Goal: Information Seeking & Learning: Learn about a topic

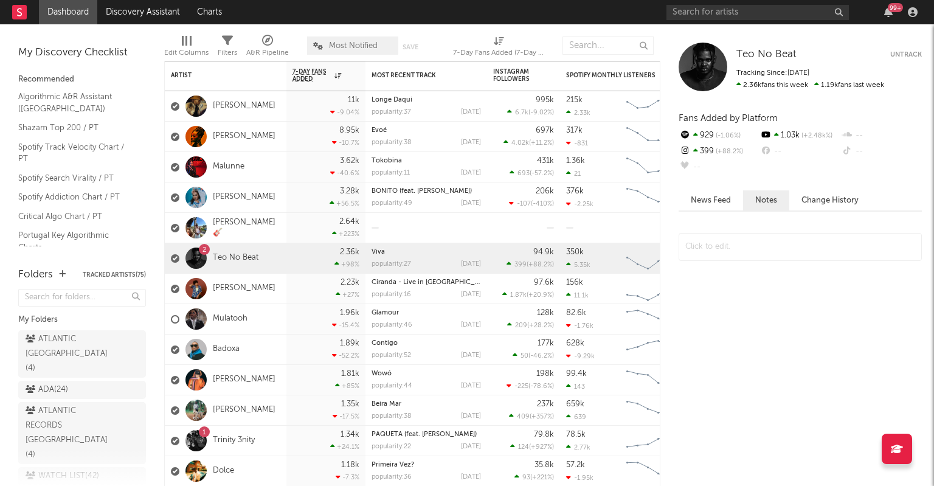
scroll to position [898, 0]
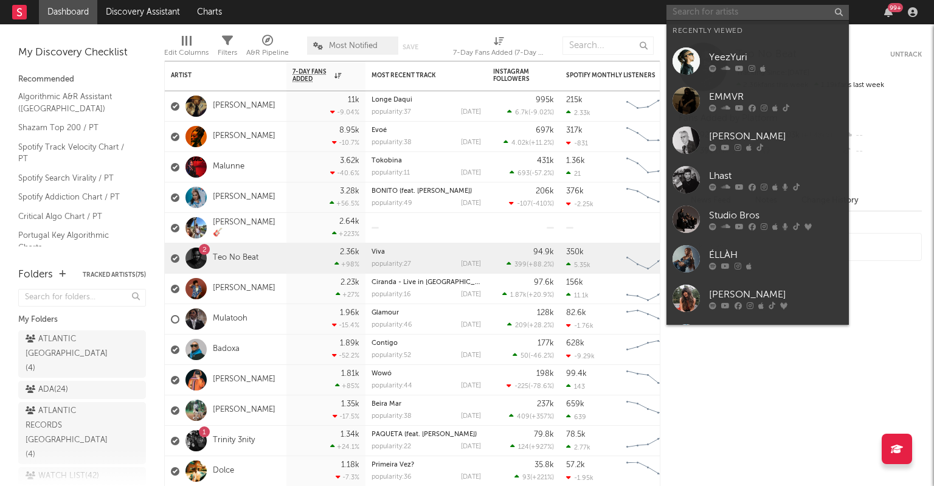
click at [707, 11] on input "text" at bounding box center [758, 12] width 182 height 15
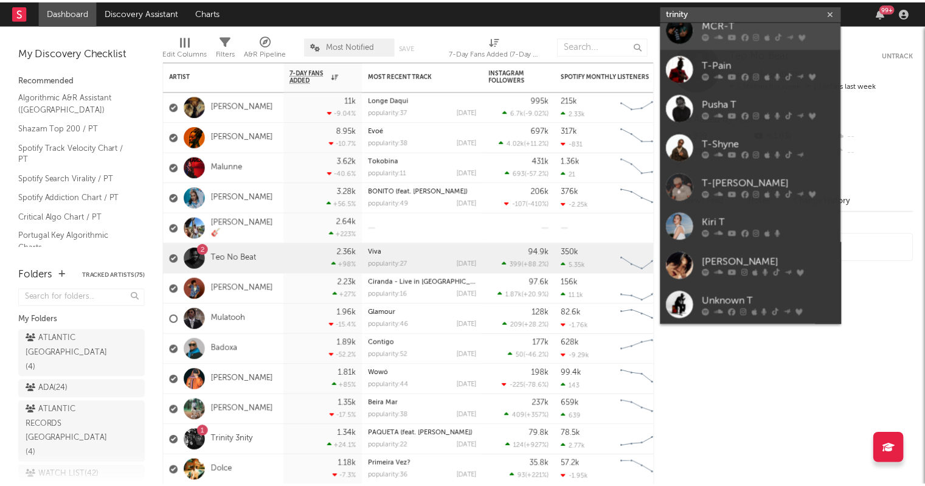
scroll to position [0, 0]
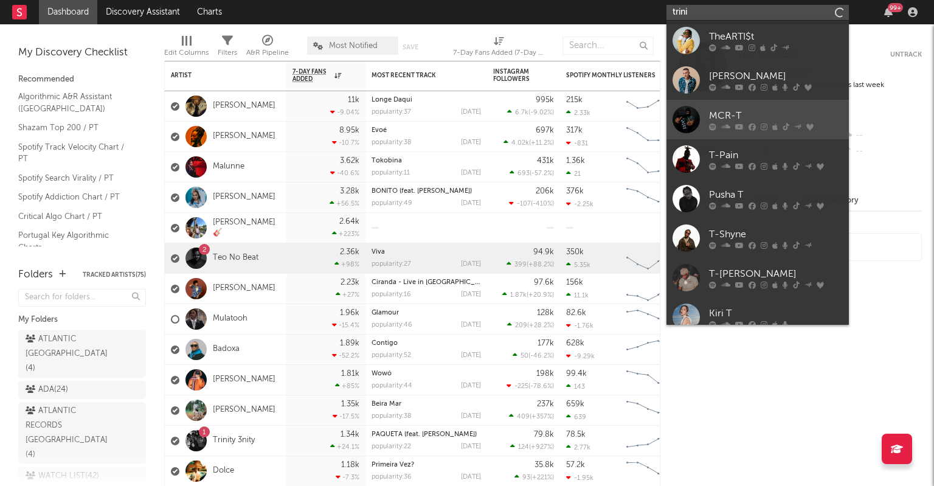
type input "trin"
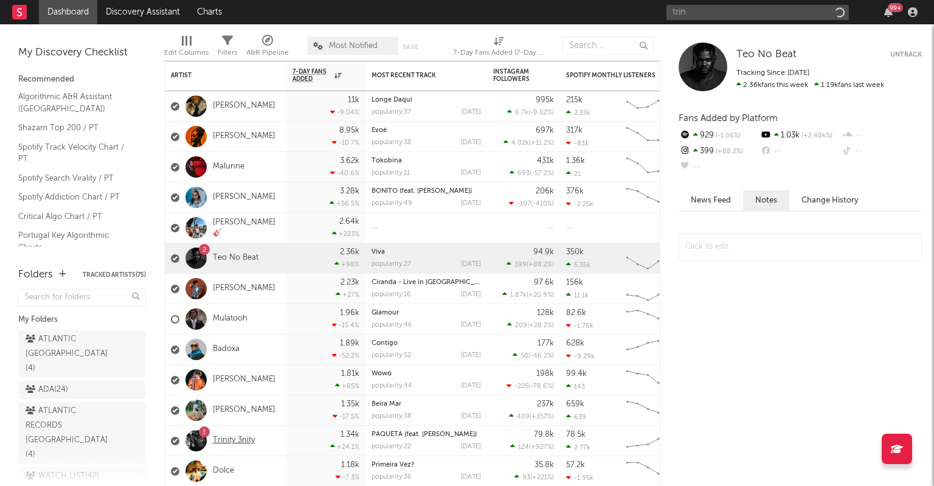
click at [240, 440] on link "Trinity 3nity" at bounding box center [234, 440] width 42 height 10
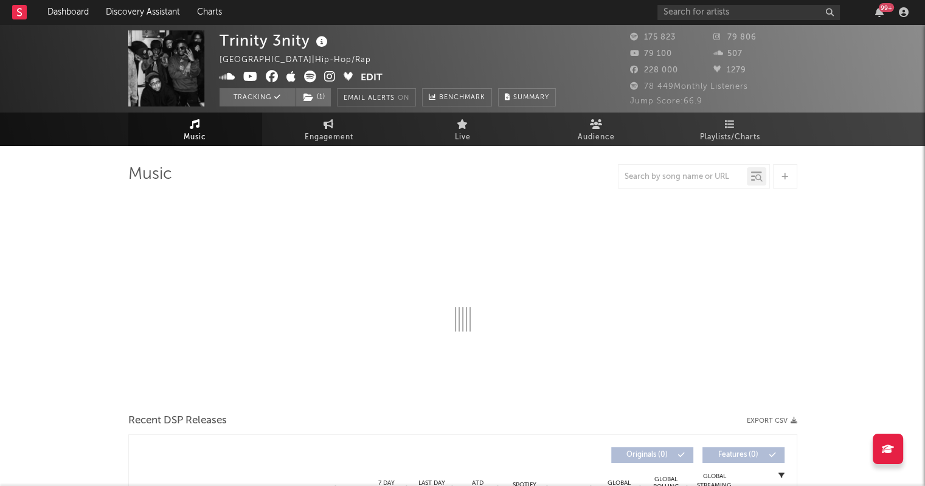
select select "1w"
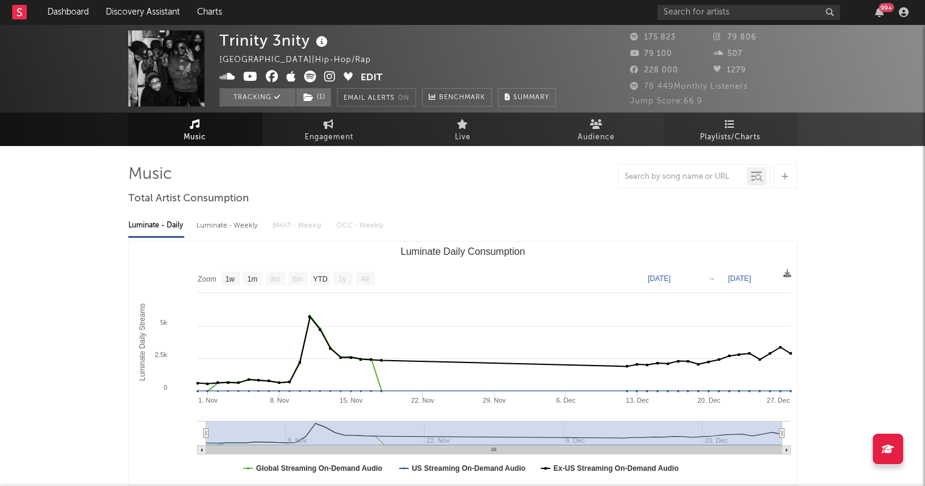
click at [744, 138] on span "Playlists/Charts" at bounding box center [730, 137] width 60 height 15
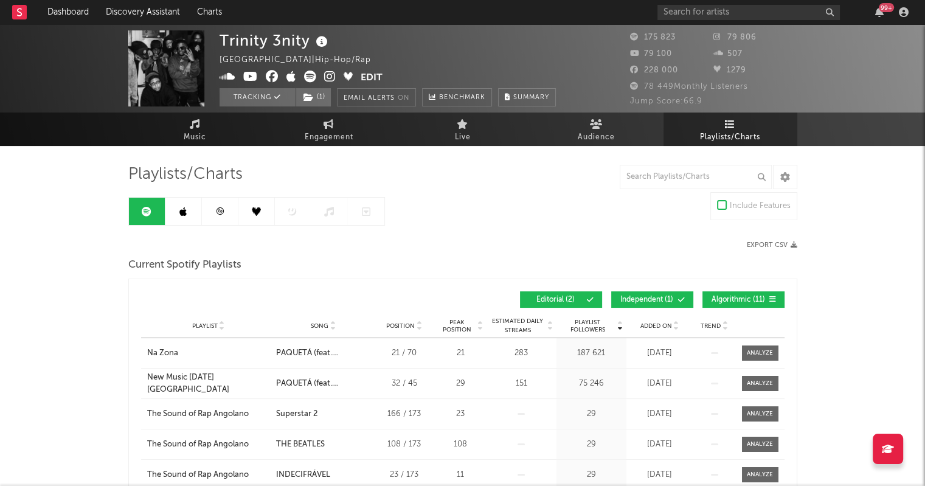
click at [182, 207] on icon at bounding box center [182, 212] width 7 height 10
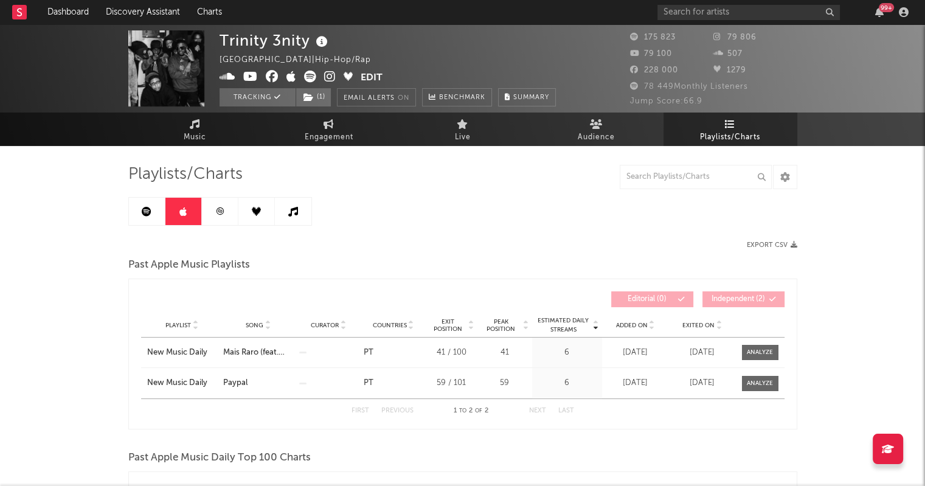
click at [150, 220] on link at bounding box center [147, 211] width 36 height 27
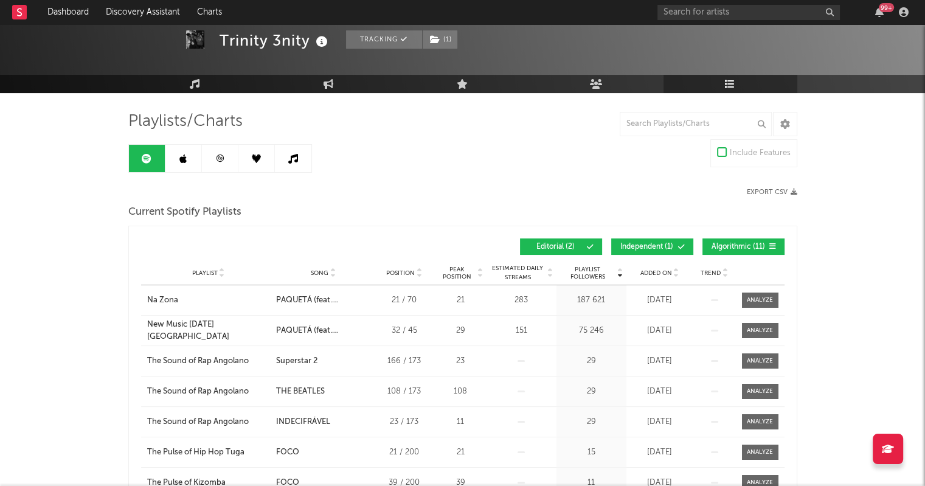
scroll to position [51, 0]
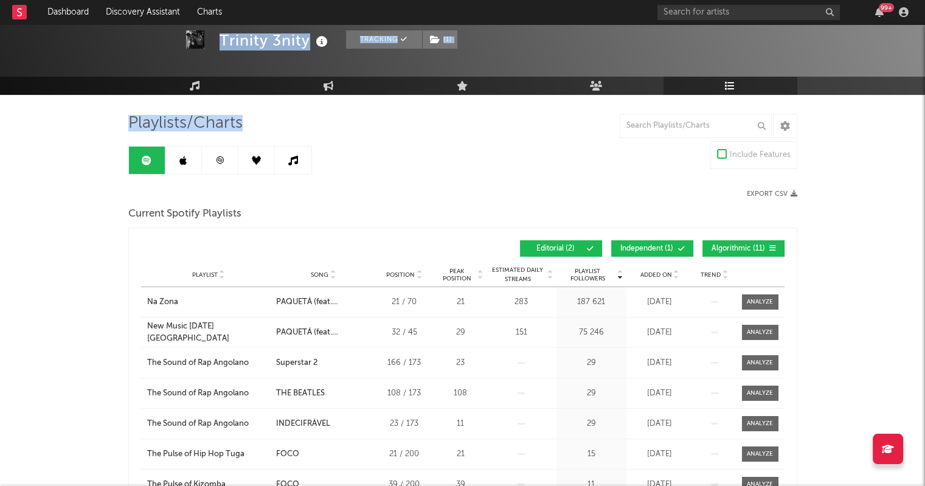
drag, startPoint x: 586, startPoint y: 36, endPoint x: 626, endPoint y: 158, distance: 127.9
click at [370, 128] on div "Playlists/Charts" at bounding box center [462, 123] width 669 height 21
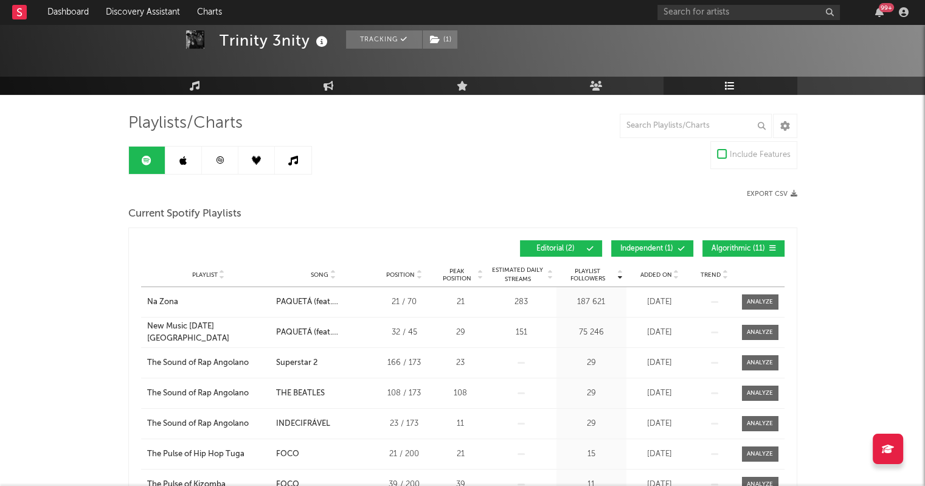
scroll to position [0, 0]
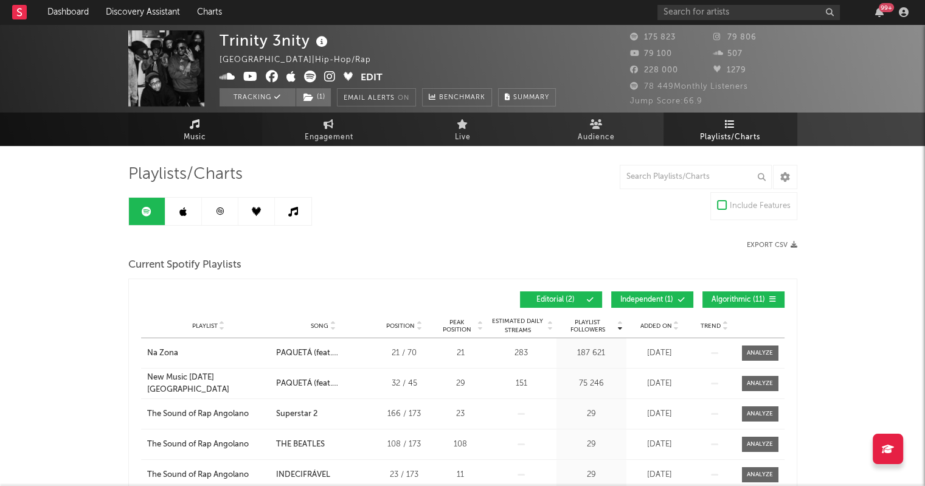
click at [202, 130] on span "Music" at bounding box center [195, 137] width 23 height 15
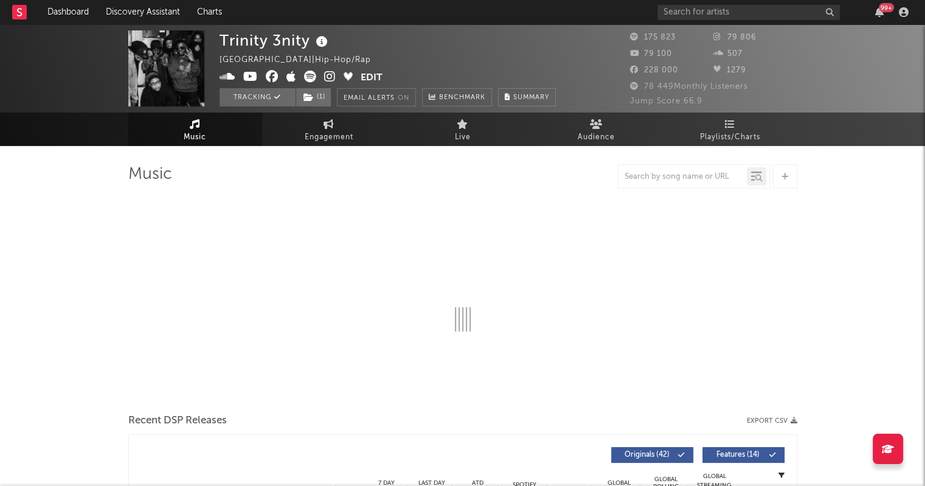
select select "1w"
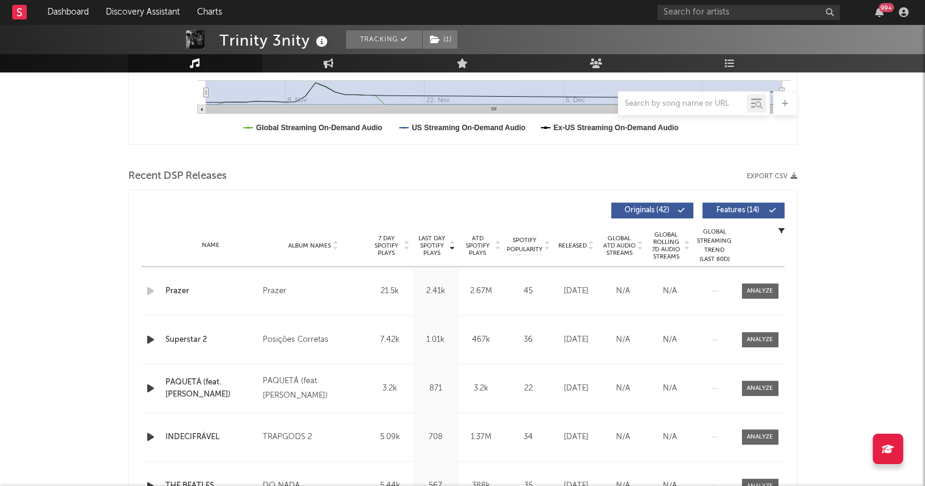
scroll to position [341, 0]
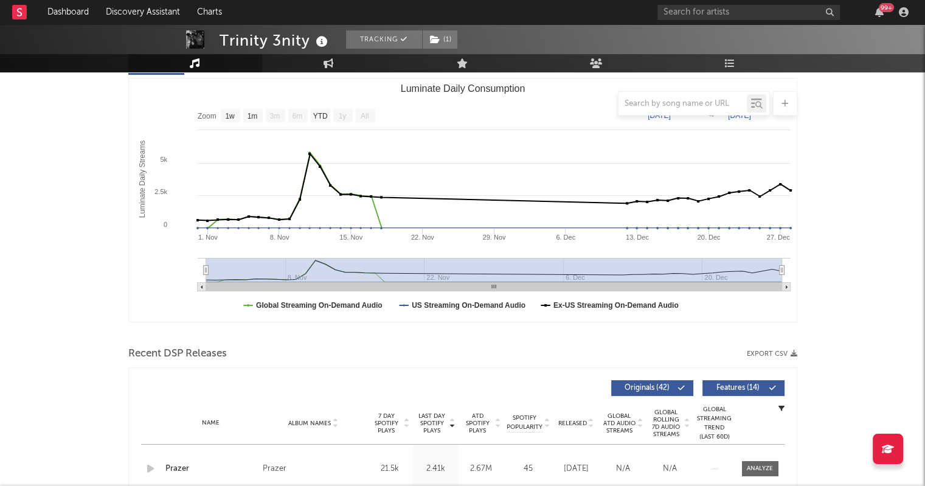
scroll to position [0, 0]
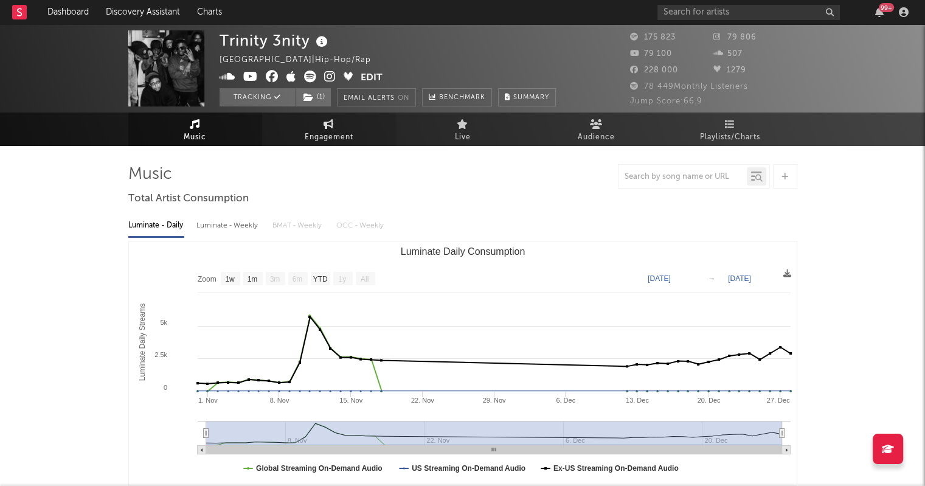
click at [339, 129] on link "Engagement" at bounding box center [329, 129] width 134 height 33
select select "1w"
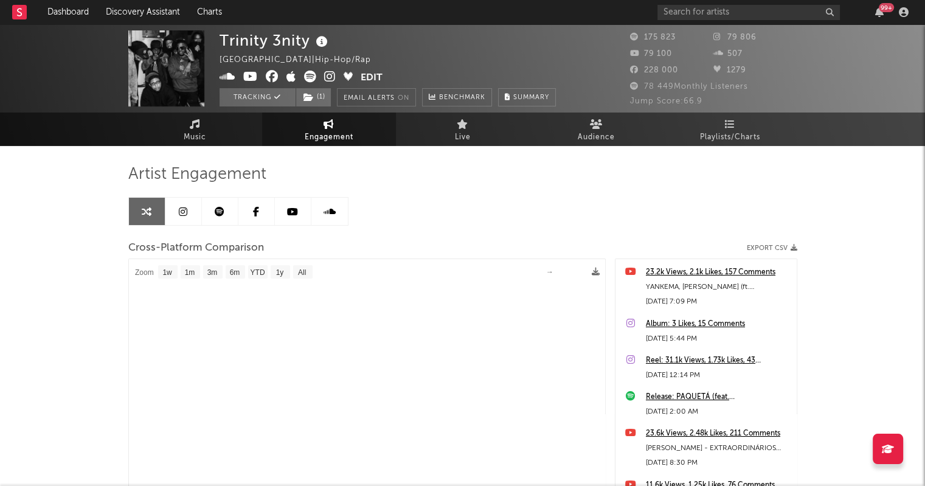
select select "1m"
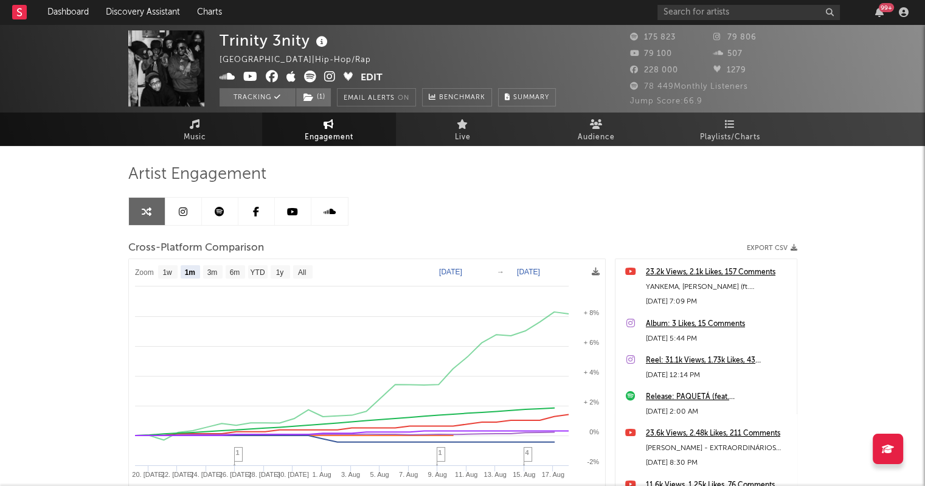
click at [180, 213] on icon at bounding box center [183, 212] width 9 height 10
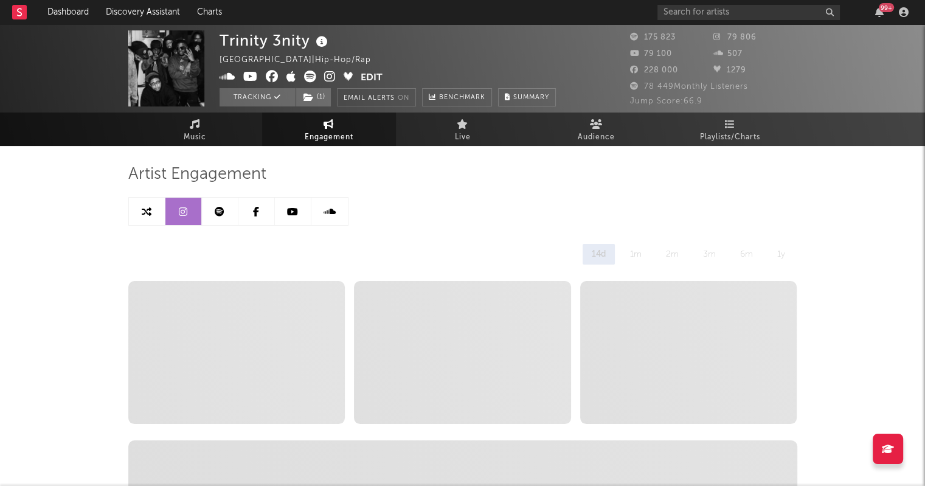
select select "6m"
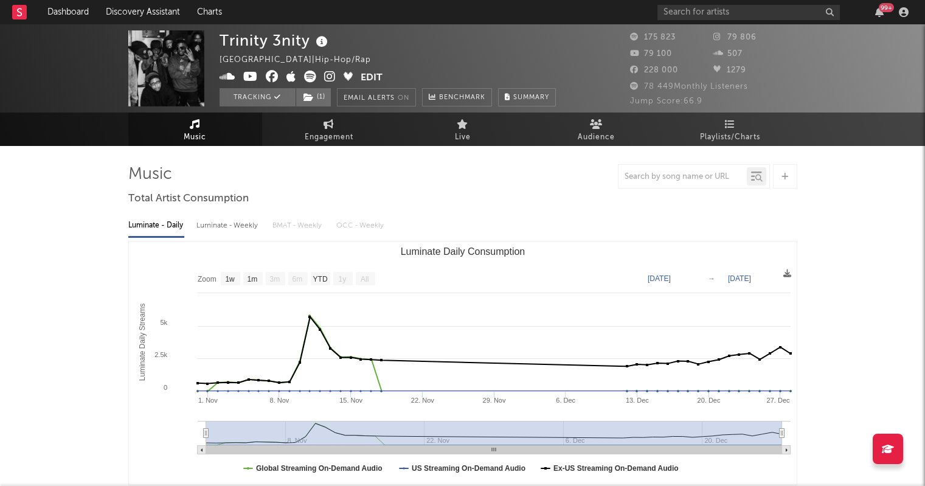
select select "1w"
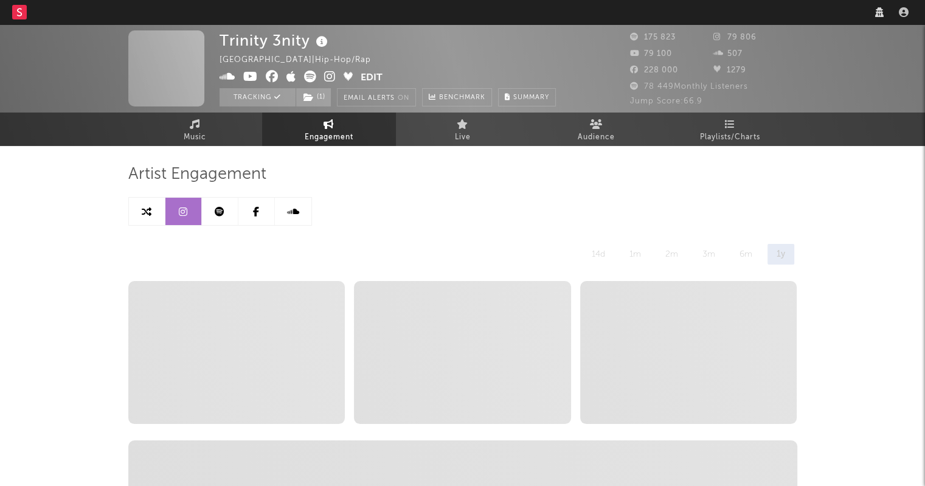
select select "6m"
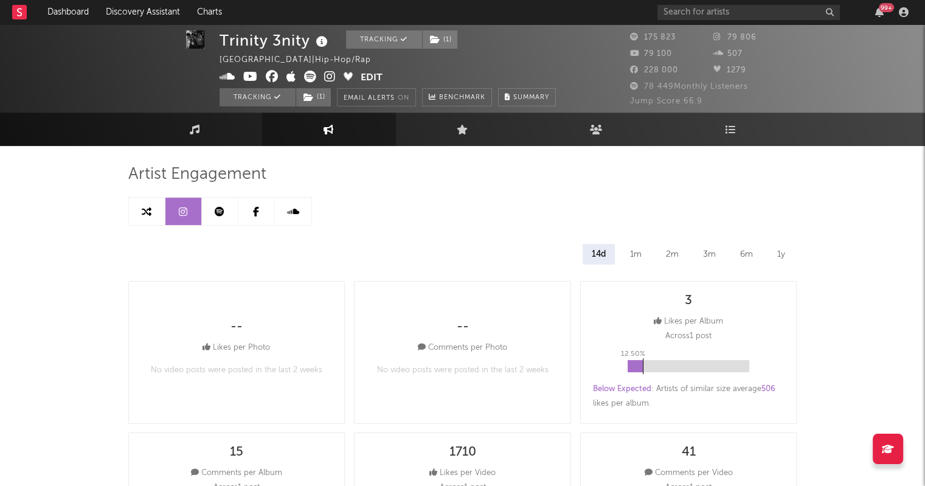
click at [218, 210] on icon at bounding box center [220, 212] width 10 height 10
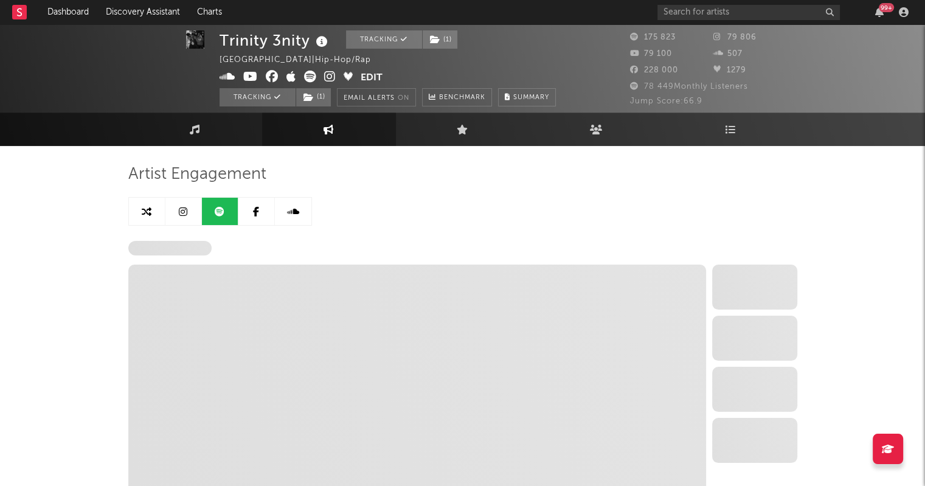
select select "6m"
select select "1w"
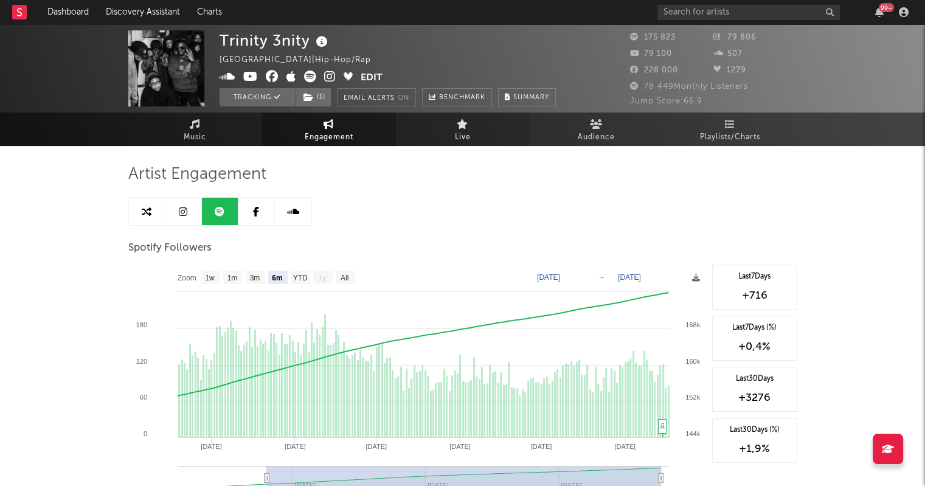
click at [451, 121] on link "Live" at bounding box center [463, 129] width 134 height 33
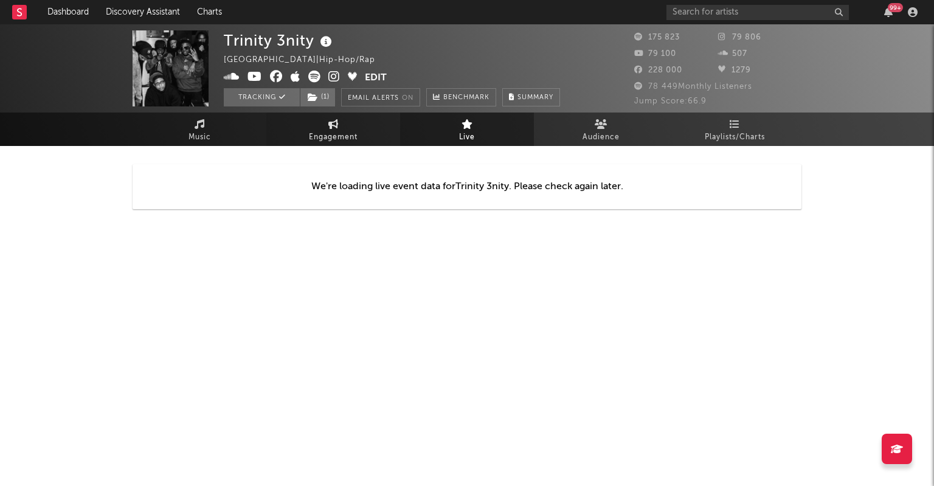
click at [319, 130] on span "Engagement" at bounding box center [333, 137] width 49 height 15
select select "1w"
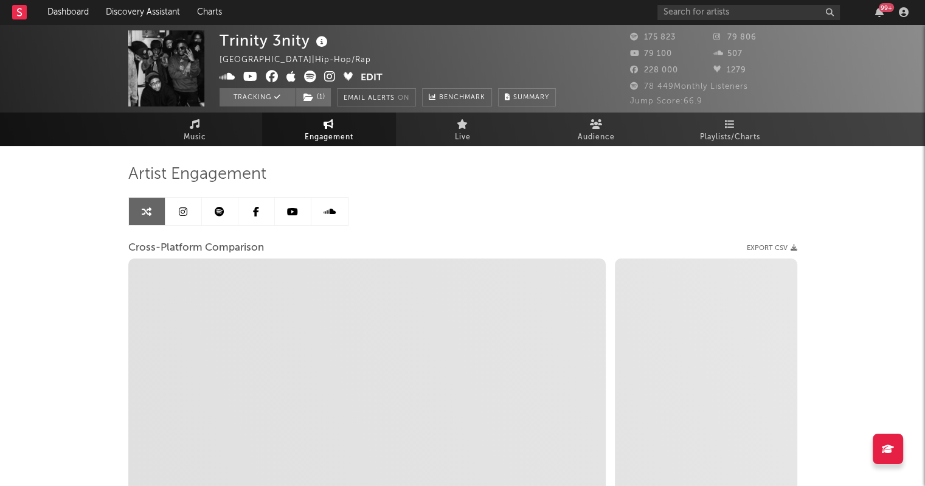
click at [187, 209] on link at bounding box center [183, 211] width 36 height 27
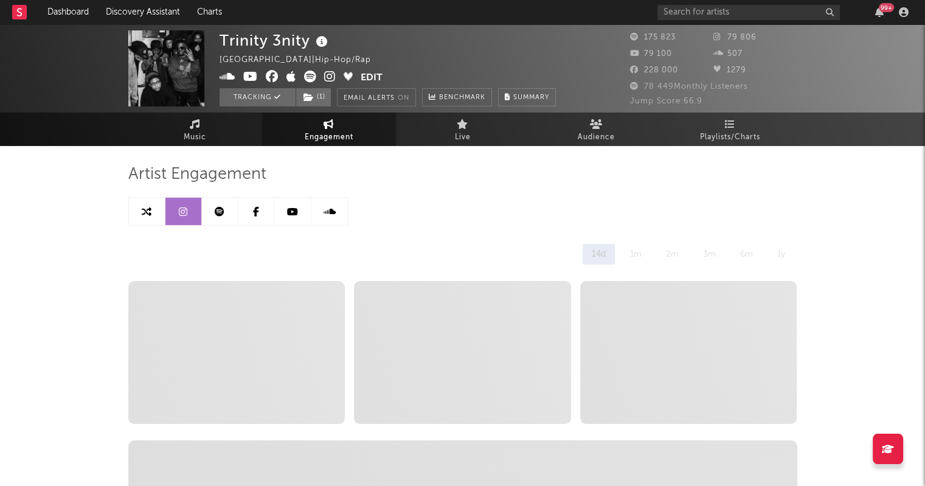
select select "6m"
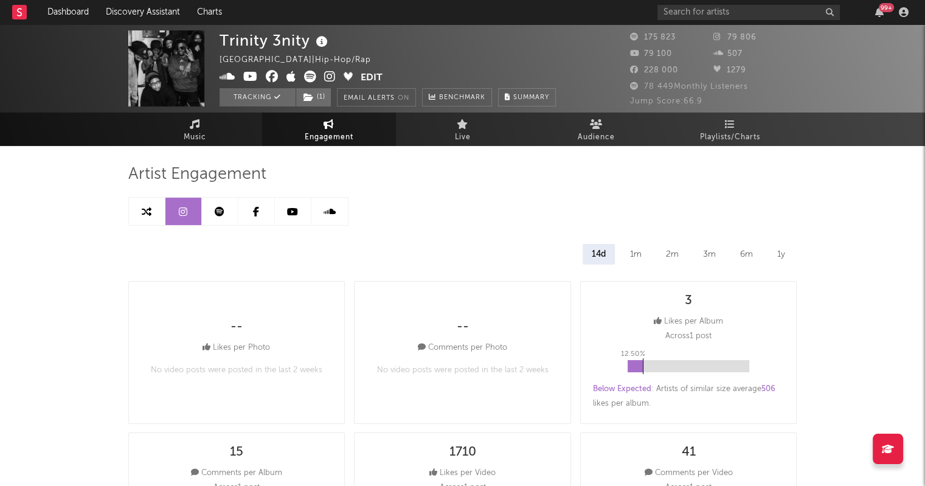
click at [224, 215] on icon at bounding box center [220, 212] width 10 height 10
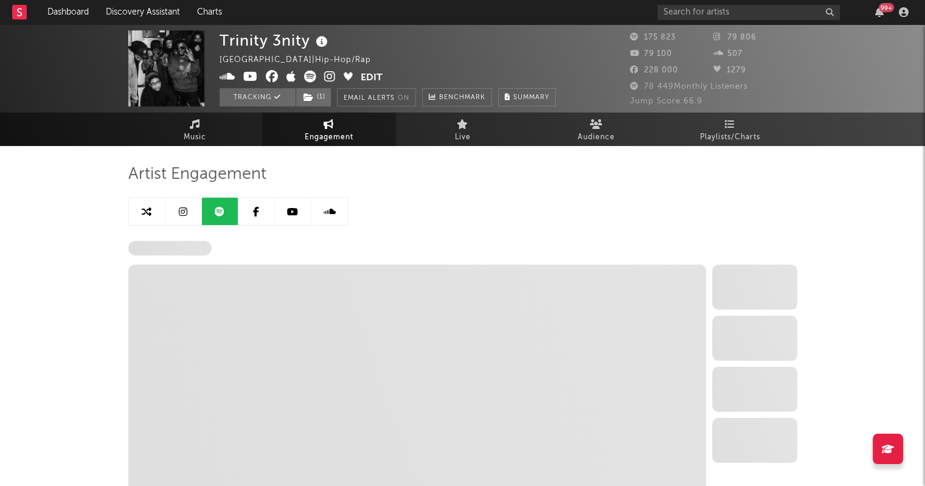
select select "6m"
select select "1w"
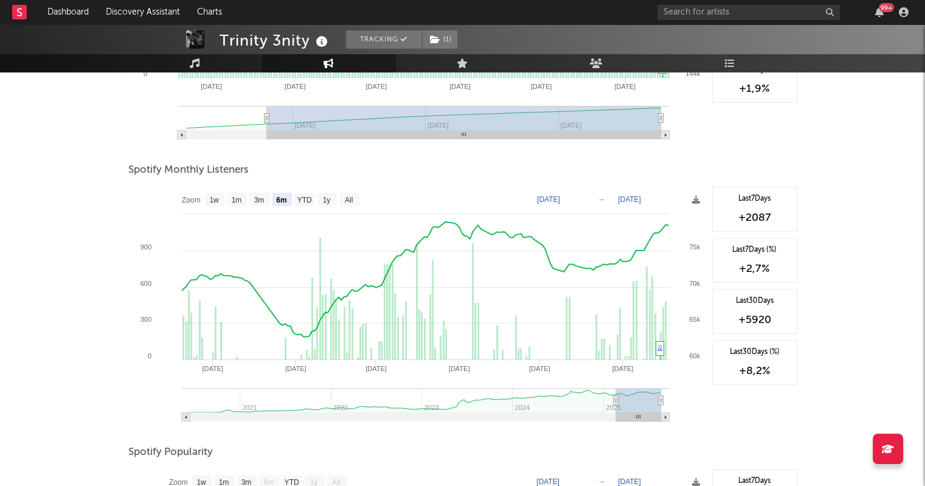
scroll to position [361, 0]
click at [352, 195] on text "All" at bounding box center [348, 199] width 8 height 9
select select "All"
type input "2020-06-01"
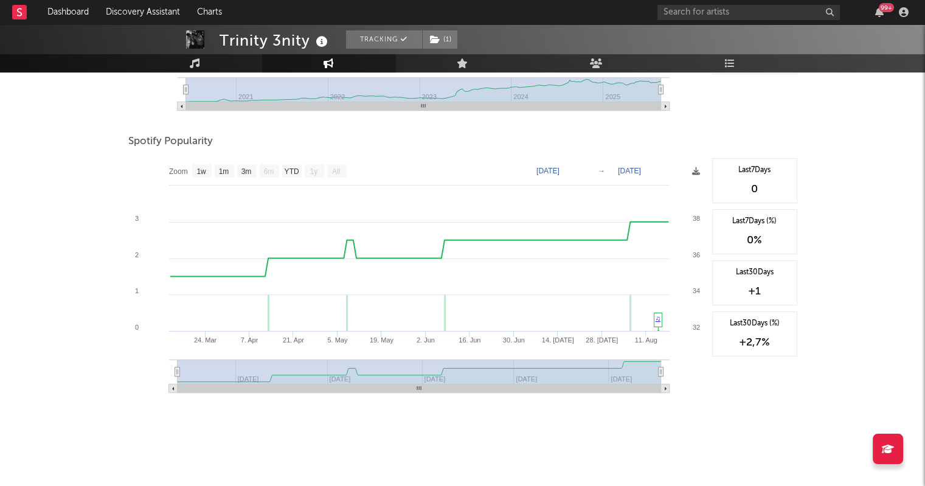
scroll to position [0, 0]
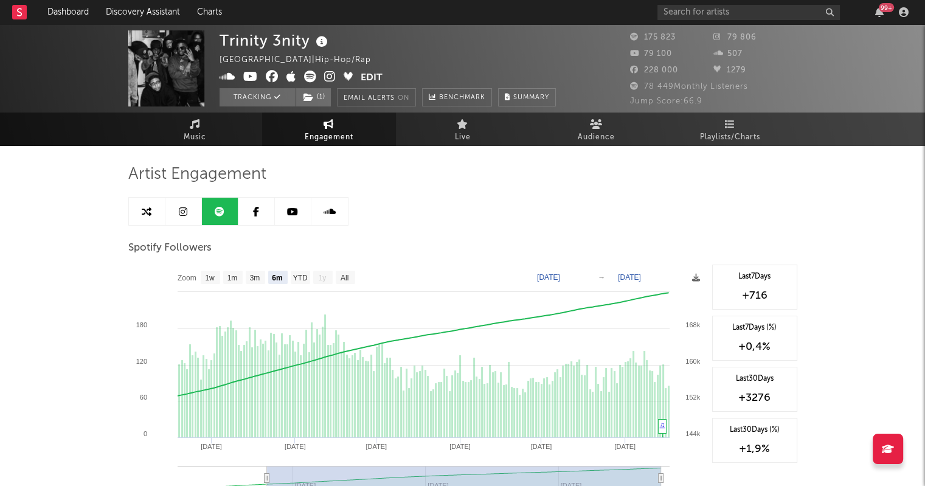
click at [300, 207] on link at bounding box center [293, 211] width 36 height 27
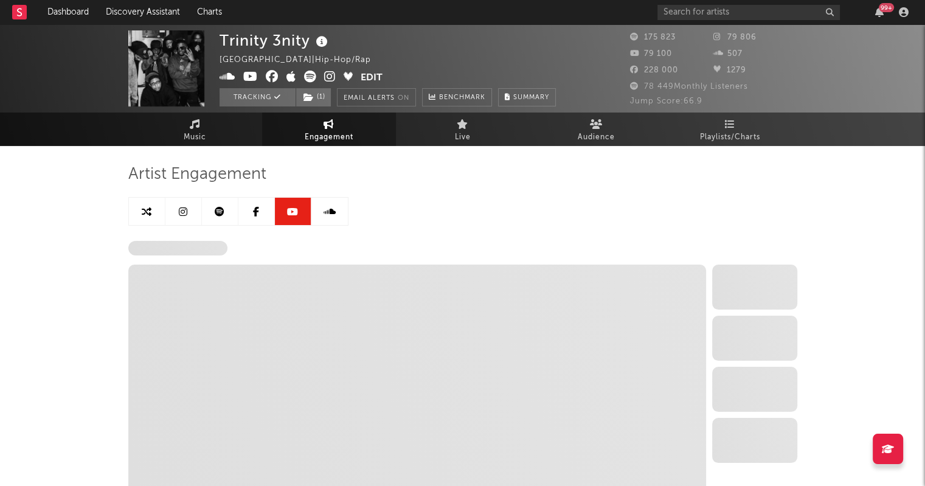
select select "6m"
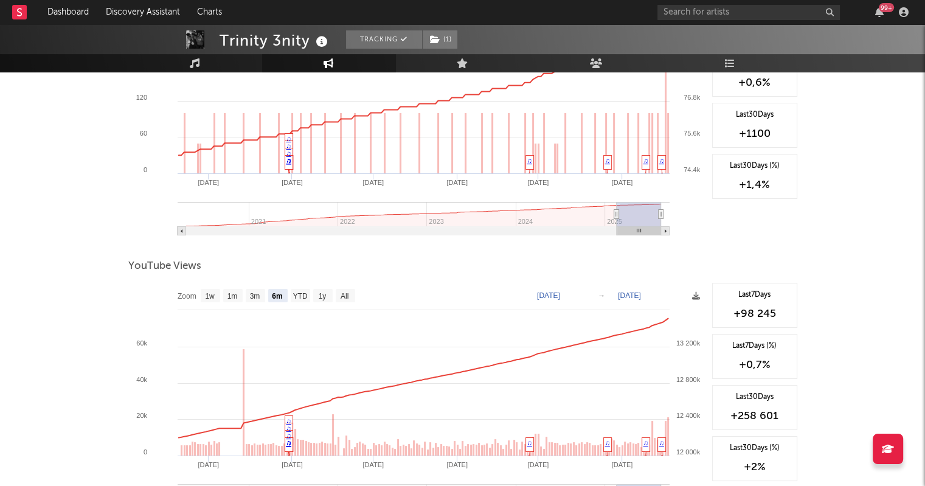
scroll to position [263, 0]
drag, startPoint x: 780, startPoint y: 310, endPoint x: 731, endPoint y: 316, distance: 49.0
click at [731, 316] on div "+98 245" at bounding box center [755, 315] width 72 height 15
copy div "+98 245"
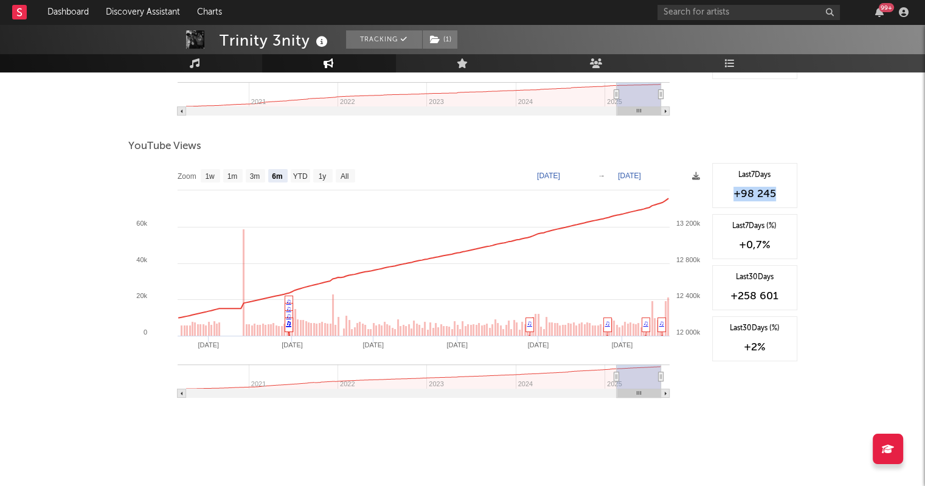
scroll to position [384, 0]
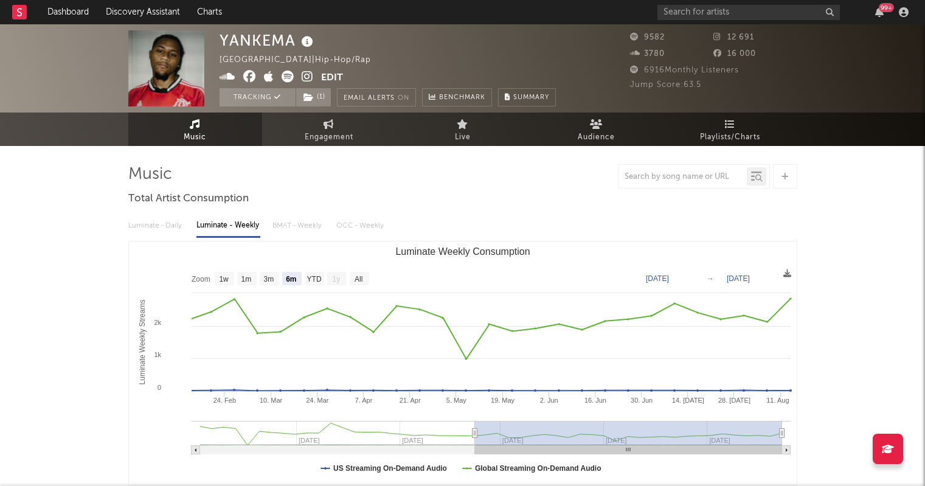
select select "6m"
